Goal: Check status: Check status

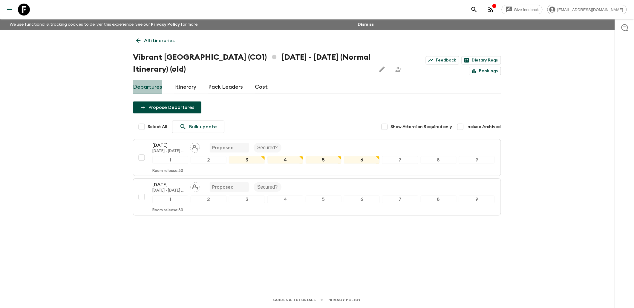
click at [149, 87] on link "Departures" at bounding box center [147, 87] width 29 height 14
click at [146, 42] on p "All itineraries" at bounding box center [159, 40] width 30 height 7
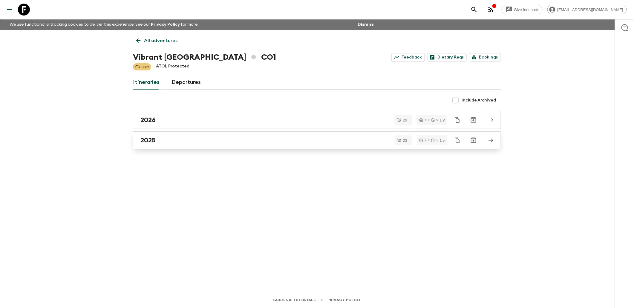
click at [160, 142] on div "2025" at bounding box center [311, 141] width 342 height 8
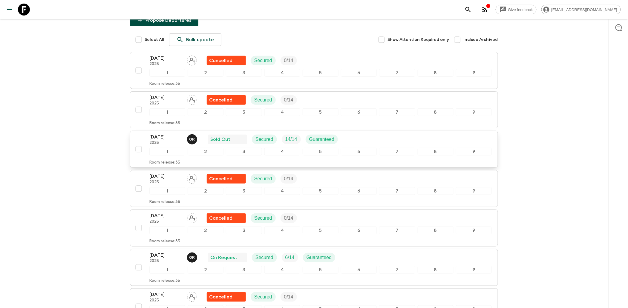
scroll to position [119, 0]
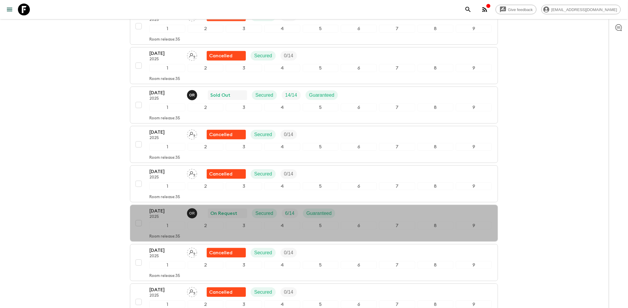
click at [170, 215] on p "[DATE]" at bounding box center [165, 211] width 33 height 7
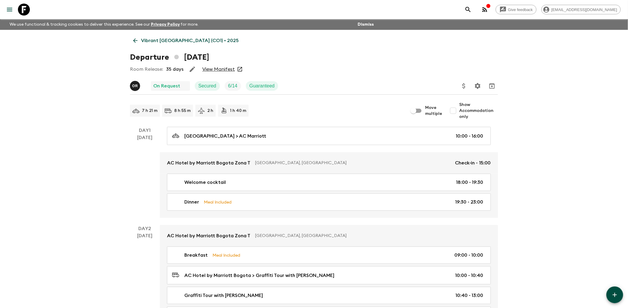
click at [219, 70] on link "View Manifest" at bounding box center [218, 69] width 33 height 6
